Goal: Navigation & Orientation: Find specific page/section

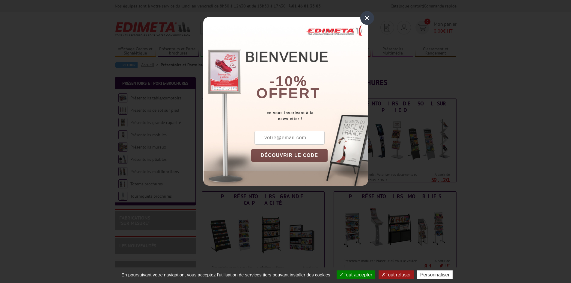
click at [368, 17] on div "×" at bounding box center [368, 18] width 14 height 14
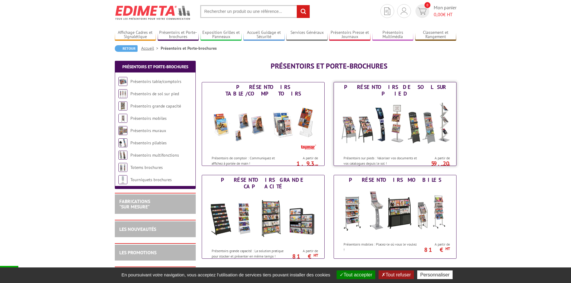
scroll to position [30, 0]
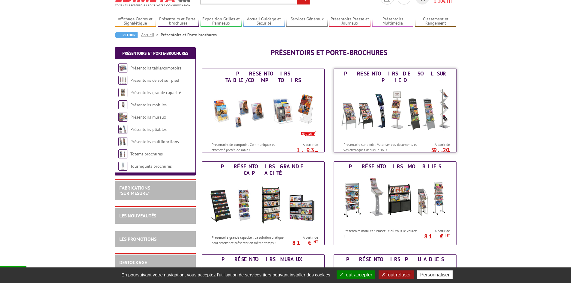
click at [373, 103] on img at bounding box center [395, 112] width 111 height 54
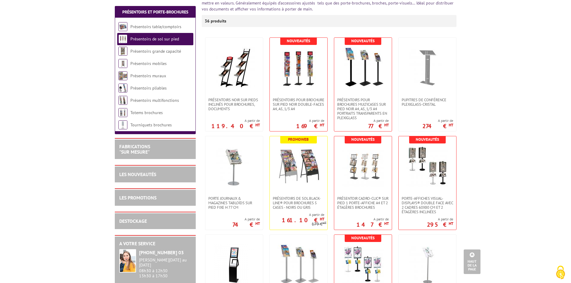
scroll to position [90, 0]
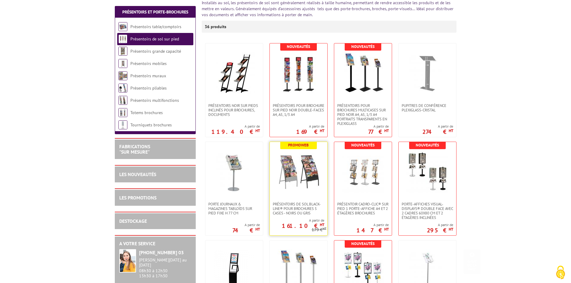
click at [299, 179] on img at bounding box center [299, 172] width 42 height 42
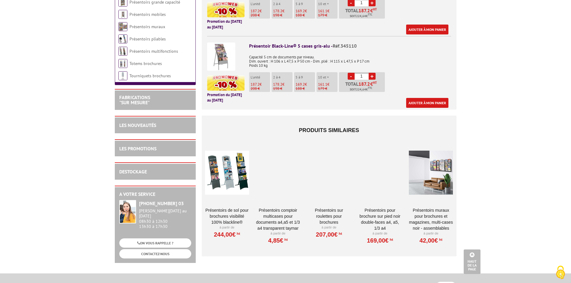
scroll to position [300, 0]
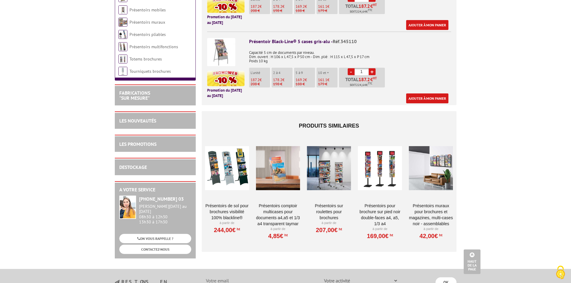
click at [238, 171] on div at bounding box center [227, 169] width 44 height 60
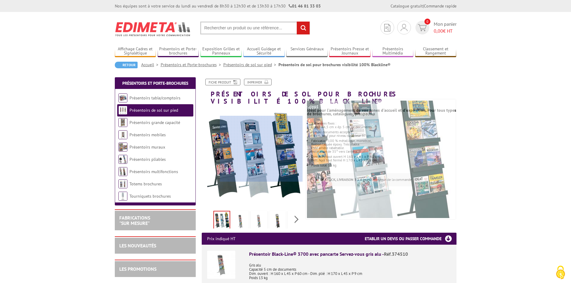
click at [294, 149] on div at bounding box center [261, 149] width 83 height 66
